Goal: Browse casually: Explore the website without a specific task or goal

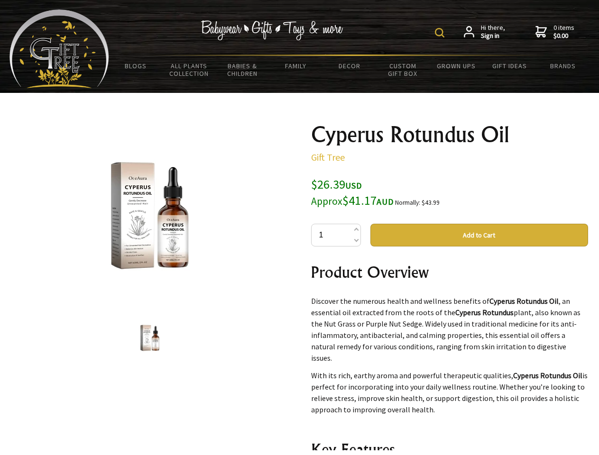
click at [441, 33] on img at bounding box center [439, 32] width 9 height 9
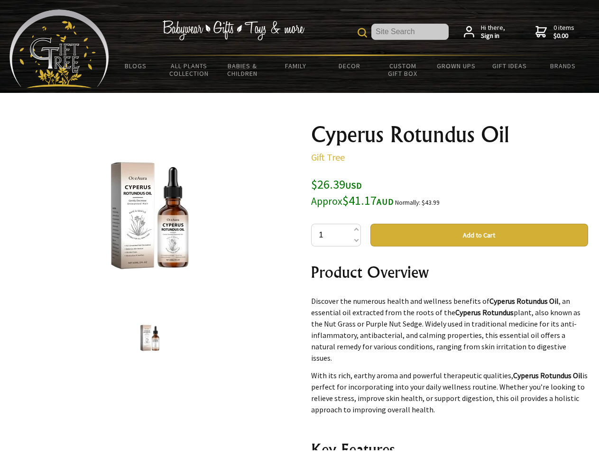
click at [150, 216] on img at bounding box center [150, 216] width 148 height 148
